Goal: Task Accomplishment & Management: Use online tool/utility

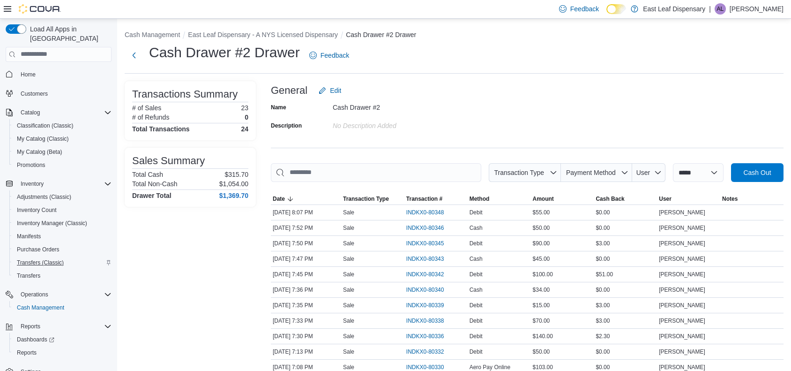
scroll to position [135, 0]
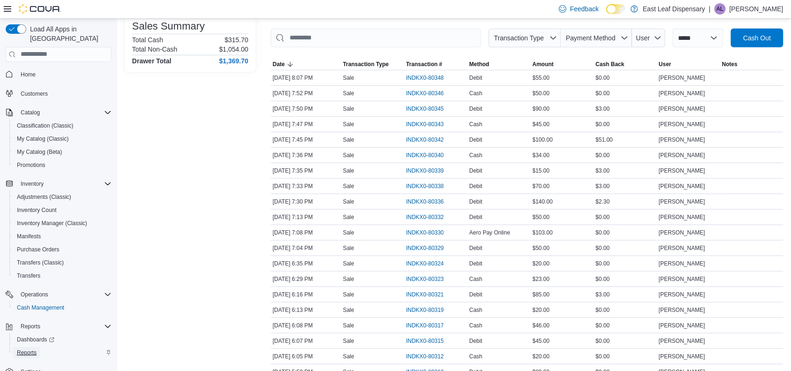
click at [36, 349] on span "Reports" at bounding box center [27, 352] width 20 height 7
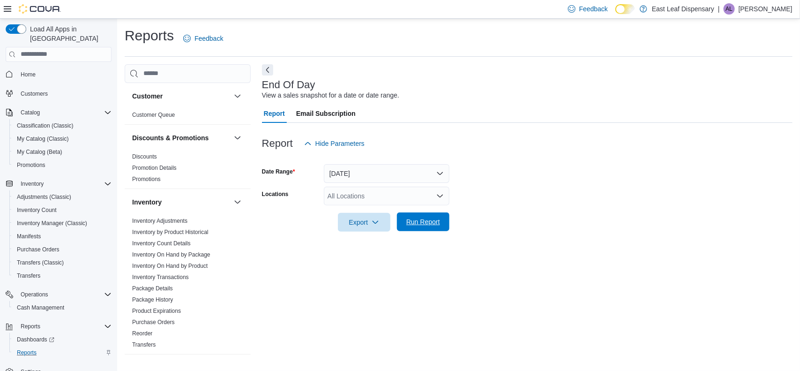
click at [403, 212] on span "Run Report" at bounding box center [423, 221] width 41 height 19
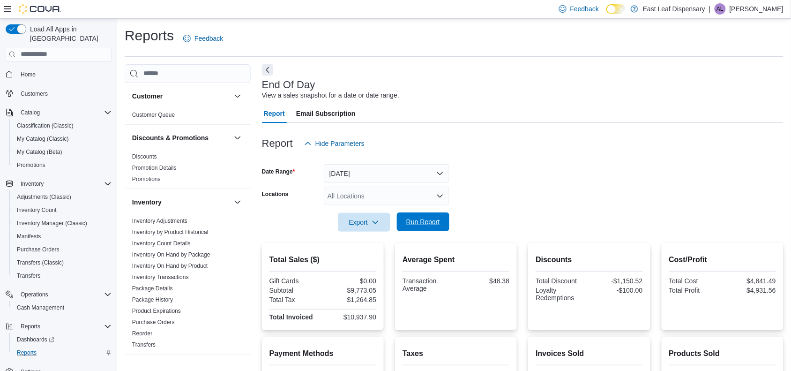
click at [403, 212] on span "Run Report" at bounding box center [423, 221] width 41 height 19
click at [368, 222] on span "Export" at bounding box center [364, 221] width 41 height 19
click at [368, 255] on span "Export to Pdf" at bounding box center [366, 258] width 42 height 7
